Goal: Task Accomplishment & Management: Manage account settings

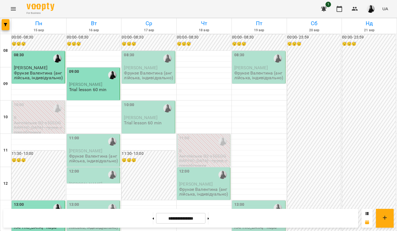
click at [80, 83] on span "[PERSON_NAME]" at bounding box center [86, 84] width 34 height 5
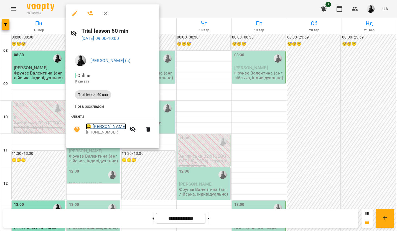
click at [108, 127] on link "😀 Федорова Владислава Андріївна" at bounding box center [106, 126] width 40 height 7
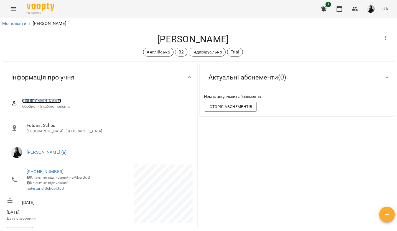
click at [61, 101] on link "https://www.voopty.com.ua/client/62987794485ca80008810224/67347ac9c7d2313bfbed9…" at bounding box center [41, 101] width 39 height 4
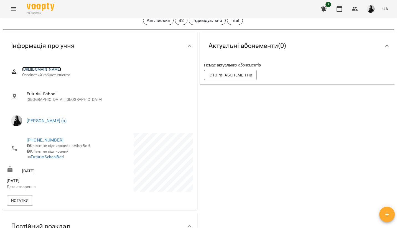
scroll to position [83, 0]
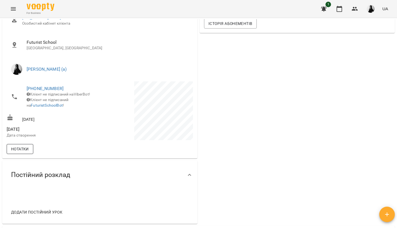
click at [20, 152] on span "Нотатки" at bounding box center [20, 149] width 18 height 7
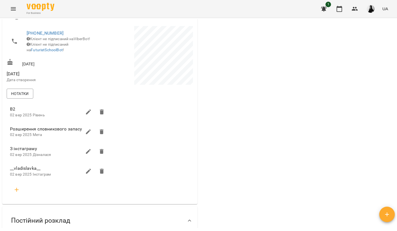
scroll to position [0, 0]
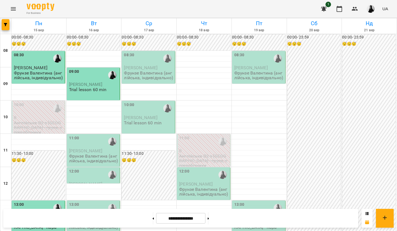
click at [52, 77] on p "Фрунзе Валентина (англійська, індивідуально)" at bounding box center [39, 76] width 50 height 10
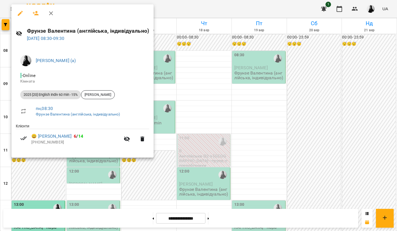
click at [221, 140] on div at bounding box center [198, 115] width 397 height 231
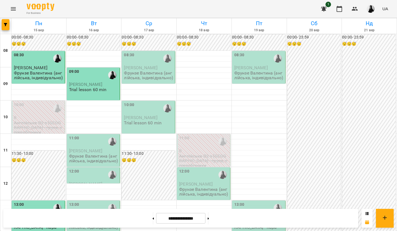
scroll to position [28, 0]
click at [83, 148] on span "[PERSON_NAME]" at bounding box center [86, 150] width 34 height 5
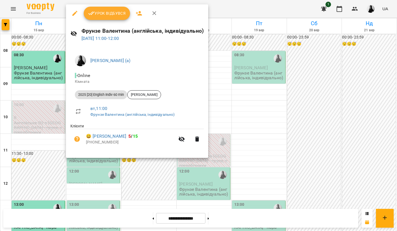
click at [151, 173] on div at bounding box center [198, 115] width 397 height 231
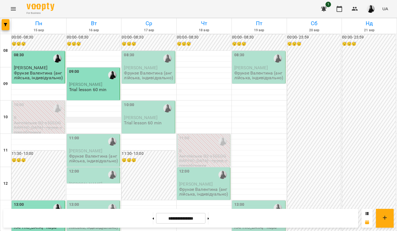
scroll to position [0, 0]
click at [88, 177] on div "12:00" at bounding box center [94, 175] width 50 height 13
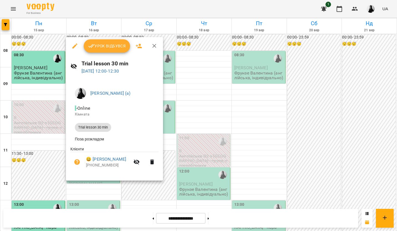
click at [288, 126] on div at bounding box center [198, 115] width 397 height 231
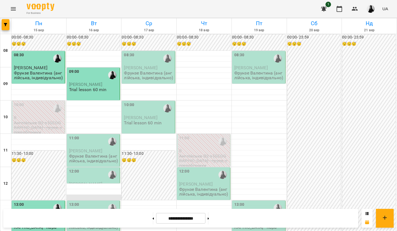
scroll to position [83, 0]
click at [91, 169] on div "12:00" at bounding box center [94, 175] width 50 height 13
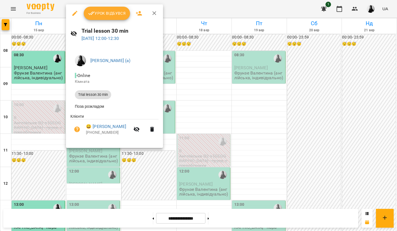
click at [294, 109] on div at bounding box center [198, 115] width 397 height 231
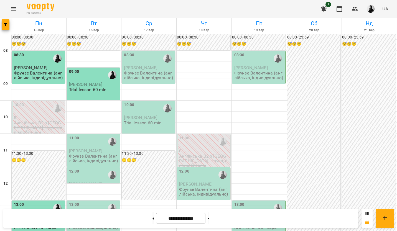
click at [82, 169] on div "12:00" at bounding box center [94, 175] width 50 height 13
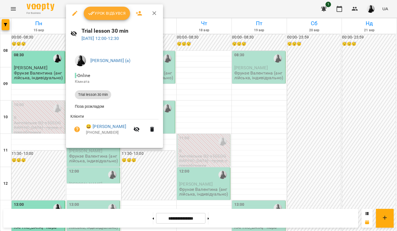
click at [278, 100] on div at bounding box center [198, 115] width 397 height 231
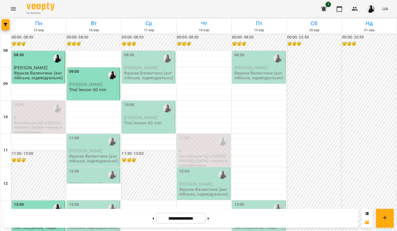
scroll to position [0, 0]
click at [152, 222] on button at bounding box center [152, 218] width 1 height 12
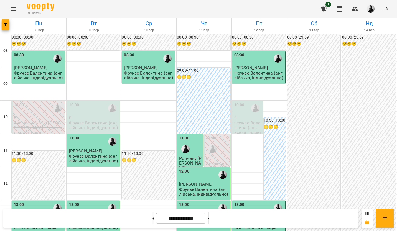
click at [209, 220] on button at bounding box center [208, 218] width 1 height 12
type input "**********"
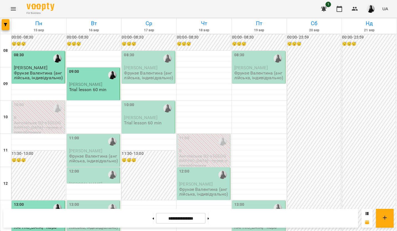
click at [141, 117] on span "[PERSON_NAME]" at bounding box center [141, 117] width 34 height 5
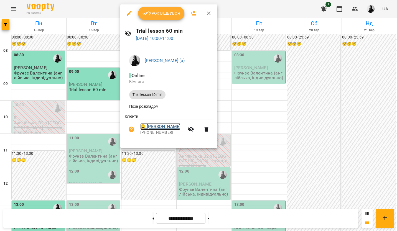
click at [152, 126] on link "😀 [PERSON_NAME]" at bounding box center [160, 126] width 40 height 7
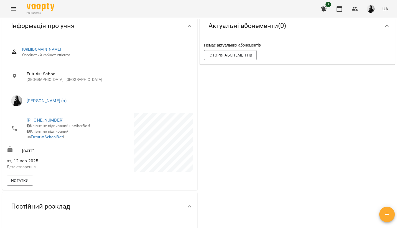
scroll to position [139, 0]
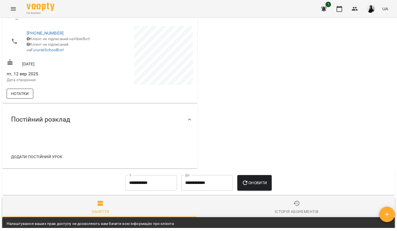
click at [22, 97] on span "Нотатки" at bounding box center [20, 93] width 18 height 7
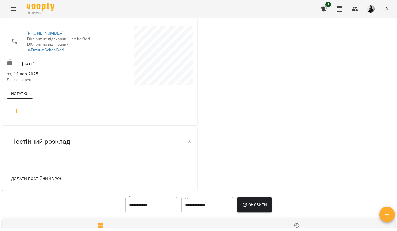
click at [29, 99] on button "Нотатки" at bounding box center [20, 94] width 27 height 10
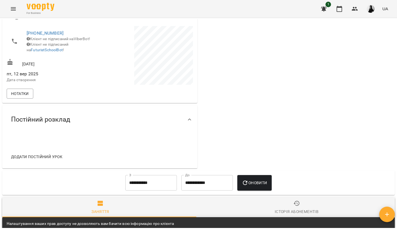
scroll to position [28, 0]
